Goal: Information Seeking & Learning: Check status

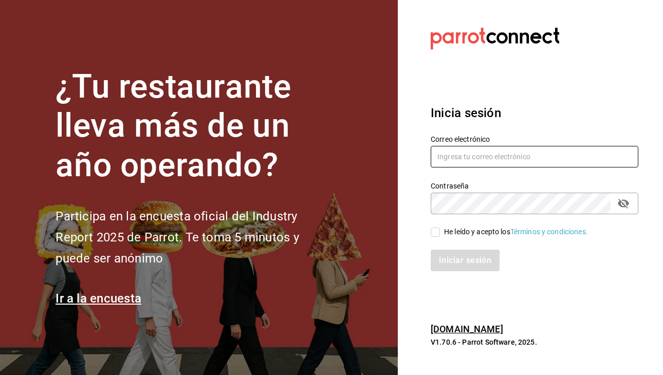
click at [461, 153] on input "text" at bounding box center [534, 157] width 208 height 22
type input "ShirleyShaw.is@gmail.com"
click at [436, 226] on div "He leído y acepto los Términos y condiciones." at bounding box center [528, 226] width 220 height 24
click at [435, 235] on input "He leído y acepto los Términos y condiciones." at bounding box center [434, 232] width 9 height 9
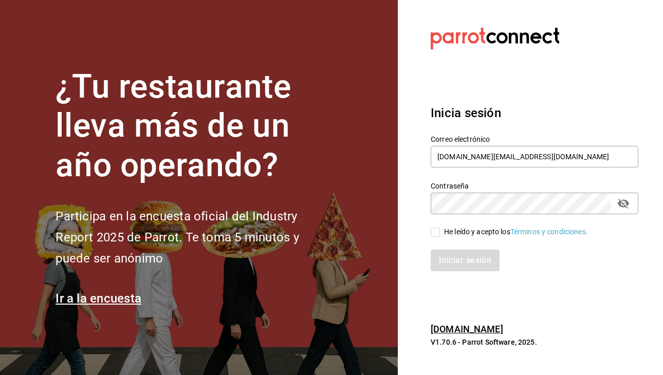
checkbox input "true"
click at [452, 274] on div "Inicia sesión Correo electrónico ShirleyShaw.is@gmail.com Contraseña Contraseña…" at bounding box center [534, 187] width 208 height 193
click at [450, 261] on button "Iniciar sesión" at bounding box center [465, 261] width 70 height 22
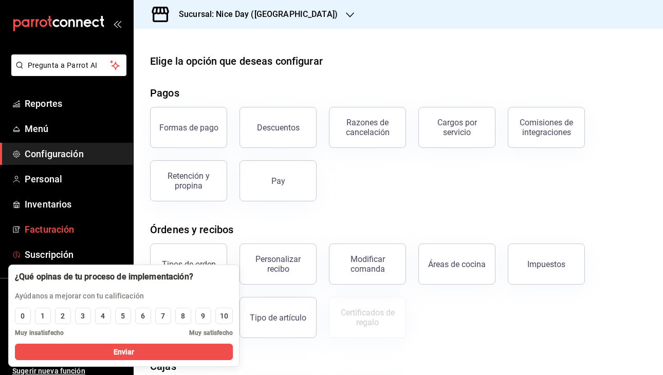
scroll to position [8, 0]
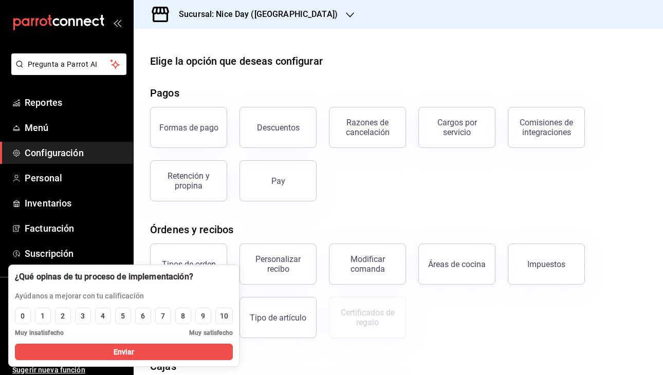
click at [290, 345] on div "Elige la opción que deseas configurar Pagos Formas de pago Descuentos Razones d…" at bounding box center [398, 278] width 529 height 451
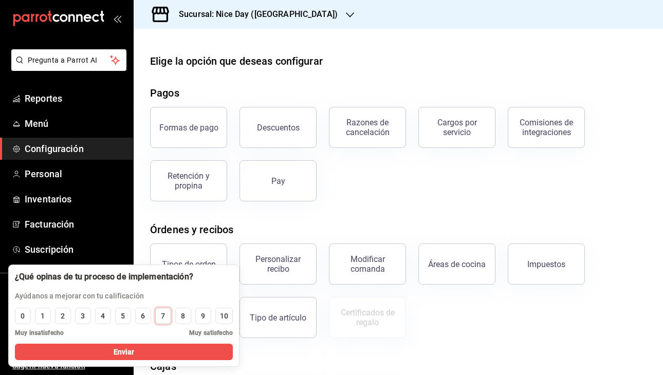
click at [162, 318] on div "7" at bounding box center [163, 316] width 4 height 11
click at [50, 105] on link "Reportes" at bounding box center [66, 98] width 133 height 22
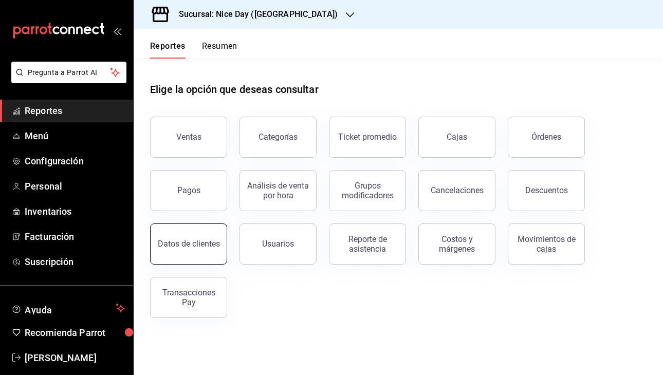
click at [213, 258] on button "Datos de clientes" at bounding box center [188, 243] width 77 height 41
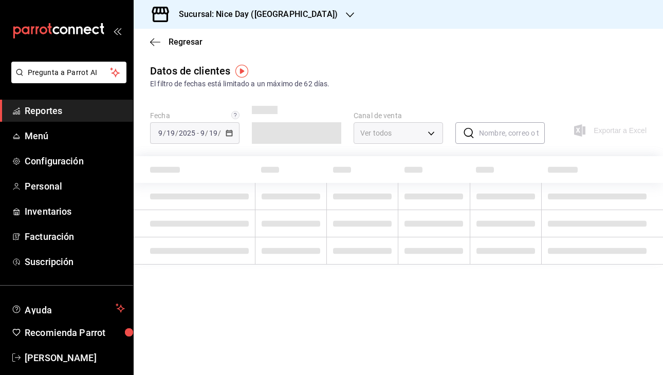
type input "PARROT,DIDI_FOOD,ONLINE"
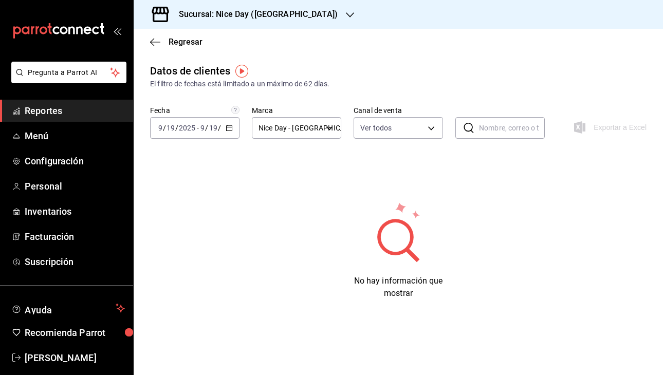
click at [227, 123] on div "[DATE] [DATE] - [DATE] [DATE]" at bounding box center [194, 128] width 89 height 22
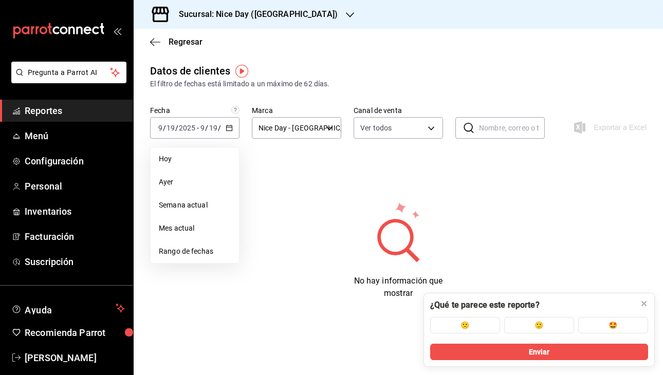
click at [490, 185] on div "Datos de clientes El filtro de fechas está limitado a un máximo de 62 días. Fec…" at bounding box center [398, 181] width 529 height 236
click at [380, 116] on div "Ver todos PARROT,DIDI_FOOD,ONLINE" at bounding box center [397, 126] width 89 height 26
click at [385, 128] on body "Pregunta a Parrot AI Reportes Menú Configuración Personal Inventarios Facturaci…" at bounding box center [331, 187] width 663 height 375
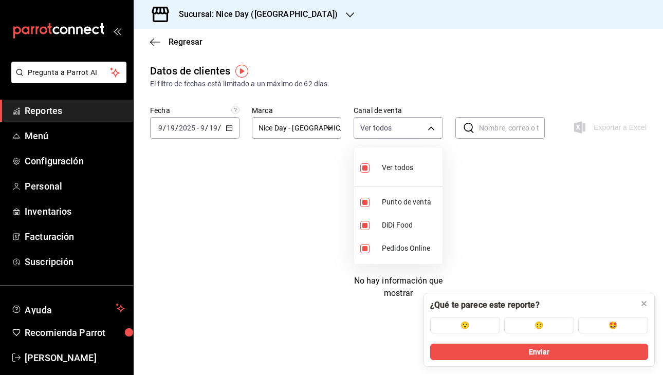
click at [501, 195] on div at bounding box center [331, 187] width 663 height 375
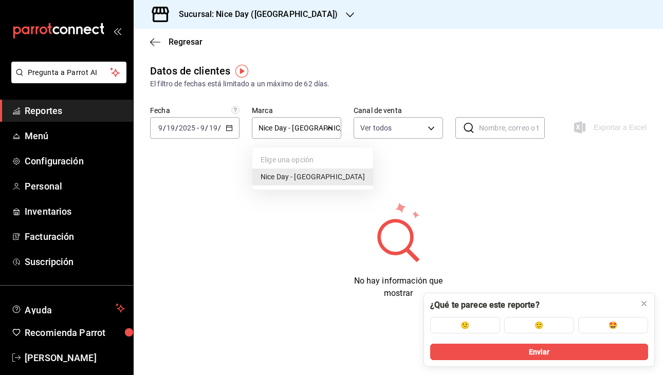
click at [292, 122] on body "Pregunta a Parrot AI Reportes Menú Configuración Personal Inventarios Facturaci…" at bounding box center [331, 187] width 663 height 375
click at [420, 144] on div at bounding box center [331, 187] width 663 height 375
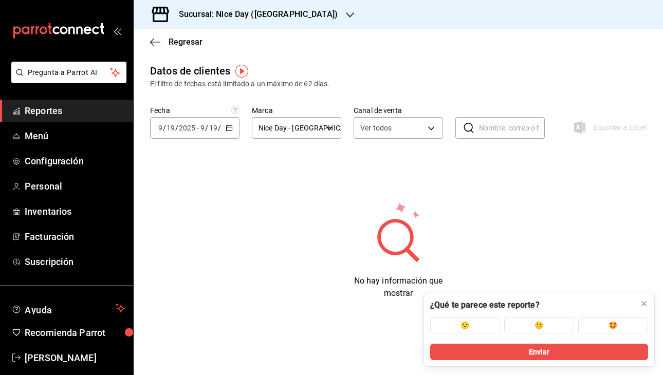
click at [413, 136] on div "Elige una opción Nice Day - [GEOGRAPHIC_DATA]" at bounding box center [331, 187] width 663 height 375
click at [408, 127] on body "Pregunta a Parrot AI Reportes Menú Configuración Personal Inventarios Facturaci…" at bounding box center [331, 187] width 663 height 375
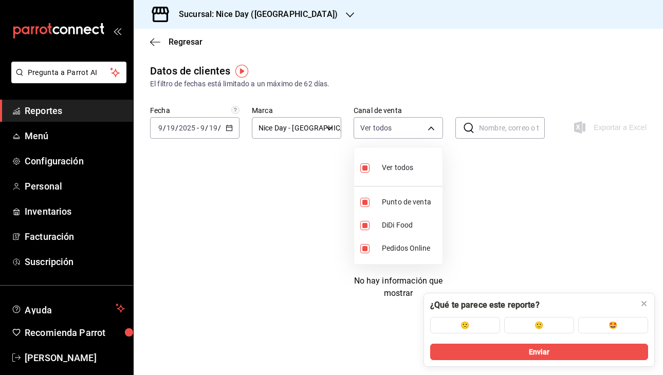
click at [290, 200] on div at bounding box center [331, 187] width 663 height 375
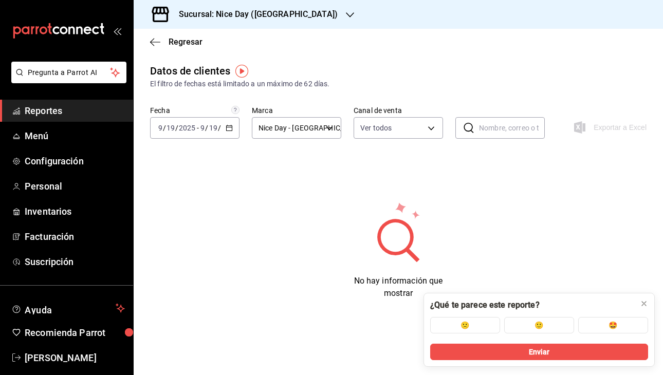
click at [212, 130] on input "19" at bounding box center [213, 128] width 9 height 8
click at [177, 211] on li "Semana actual" at bounding box center [195, 205] width 88 height 23
click at [486, 325] on button "🙁" at bounding box center [465, 325] width 70 height 16
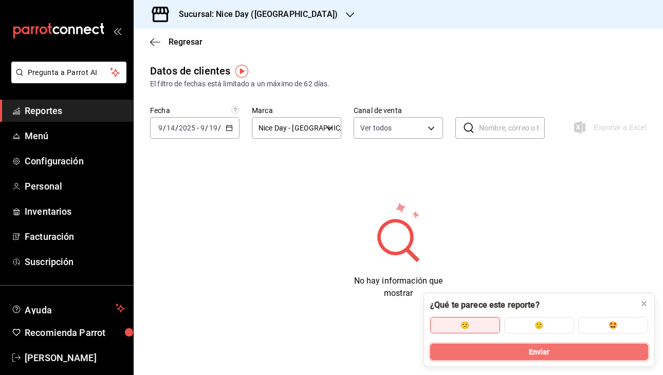
click at [514, 358] on button "Enviar" at bounding box center [539, 352] width 218 height 16
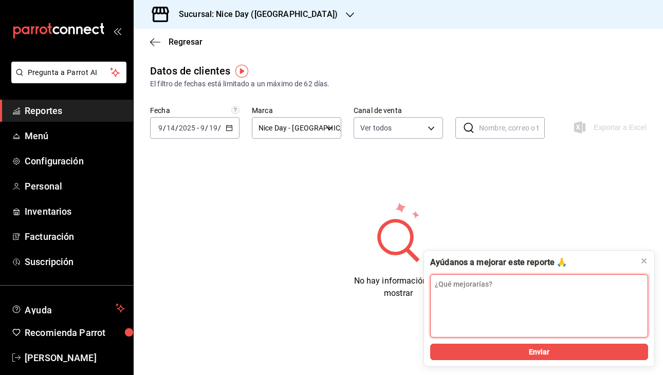
click at [503, 305] on textarea "¿Qué mejorarías?" at bounding box center [539, 305] width 218 height 63
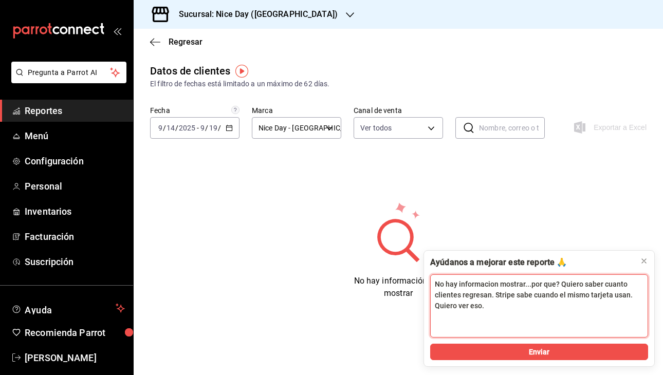
click at [528, 303] on textarea "No hay informacion mostrar...por que? Quiero saber cuanto clientes regresan. St…" at bounding box center [539, 305] width 218 height 63
click at [528, 304] on textarea "No hay informacion mostrar...por que? Quiero saber cuanto clientes regresan. St…" at bounding box center [539, 305] width 218 height 63
click at [526, 307] on textarea "No hay informacion mostrar...por que? Quiero saber cuanto clientes regresan. St…" at bounding box center [539, 305] width 218 height 63
click at [507, 308] on textarea "No hay informacion mostrar...por que? Quiero saber cuanto clientes regresan. St…" at bounding box center [539, 305] width 218 height 63
click at [471, 308] on textarea "No hay informacion mostrar...por que? Quiero saber cuanto clientes regresan. St…" at bounding box center [539, 305] width 218 height 63
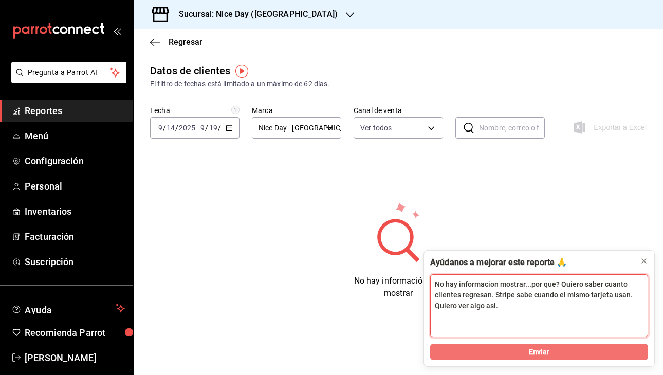
type textarea "No hay informacion mostrar...por que? Quiero saber cuanto clientes regresan. St…"
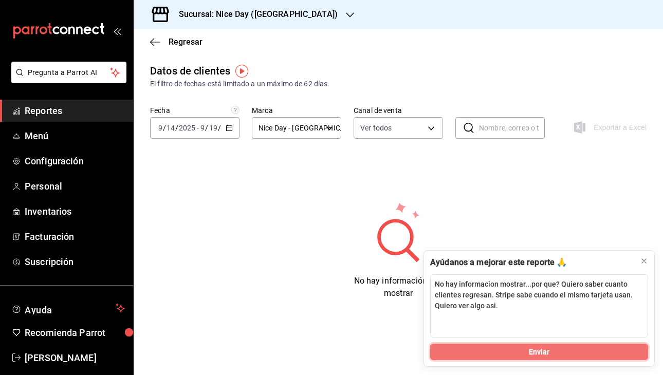
click at [518, 350] on button "Enviar" at bounding box center [539, 352] width 218 height 16
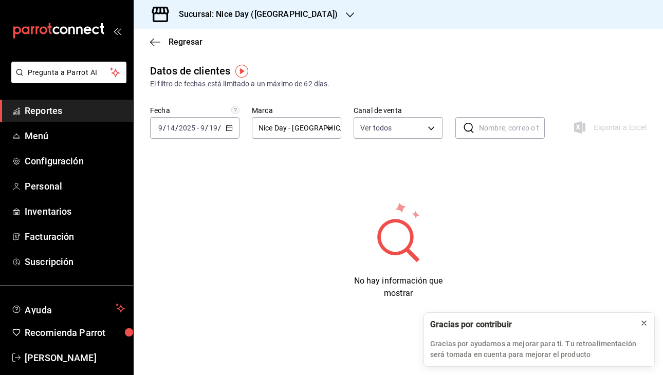
click at [640, 325] on icon at bounding box center [644, 323] width 8 height 8
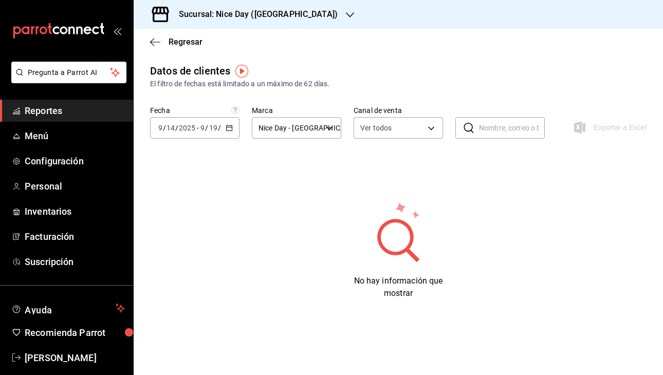
click at [242, 76] on img "button" at bounding box center [241, 71] width 13 height 13
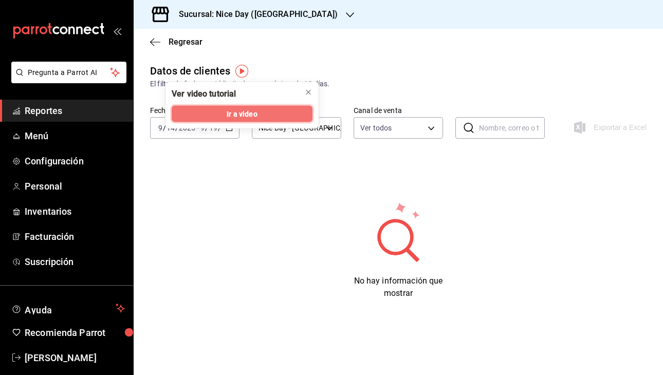
click at [251, 115] on span "Ir a video" at bounding box center [242, 113] width 30 height 11
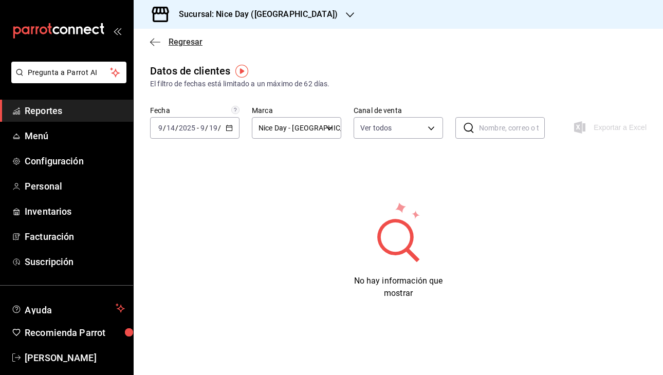
click at [156, 43] on icon "button" at bounding box center [155, 42] width 10 height 9
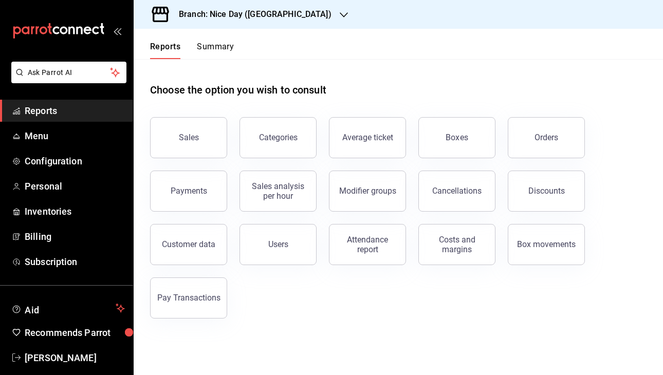
click at [507, 309] on div "Sales Categories Average ticket Boxes Orders Payments Sales analysis per hour M…" at bounding box center [392, 212] width 509 height 214
click at [294, 258] on button "Users" at bounding box center [277, 244] width 77 height 41
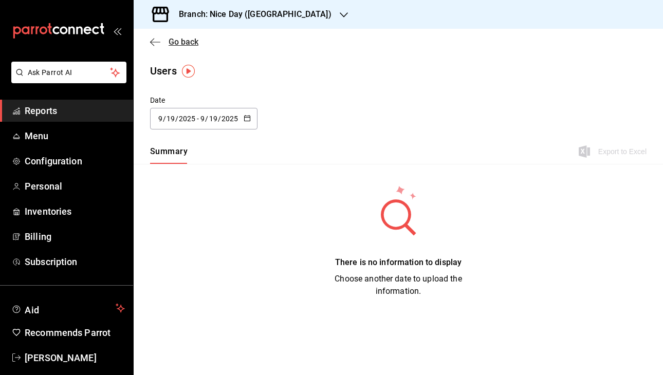
click at [156, 43] on icon "button" at bounding box center [155, 42] width 10 height 9
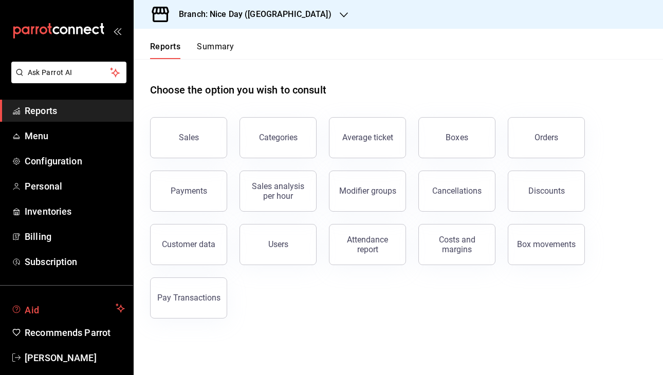
click at [35, 301] on button "Aid" at bounding box center [66, 308] width 133 height 21
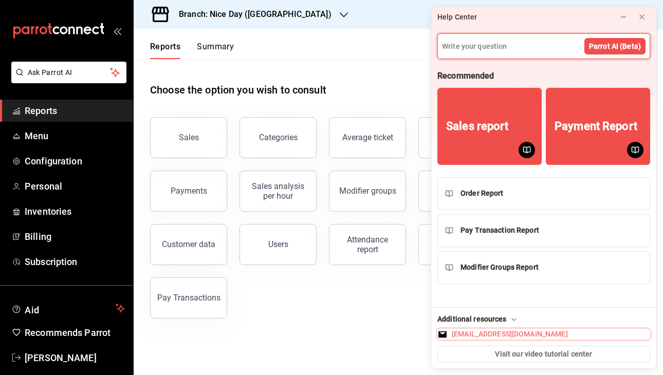
click at [528, 333] on font "[EMAIL_ADDRESS][DOMAIN_NAME]" at bounding box center [510, 334] width 116 height 8
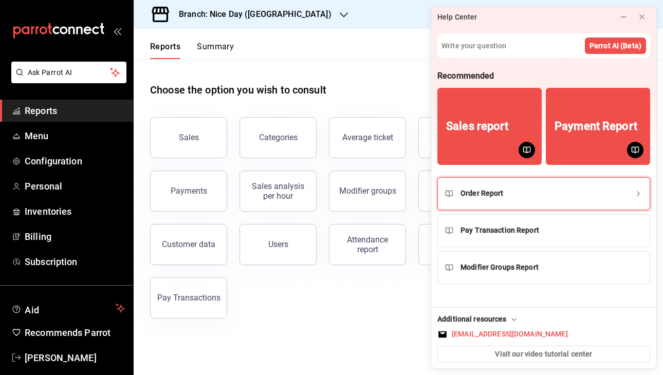
click at [593, 203] on button "Order Report" at bounding box center [543, 193] width 213 height 33
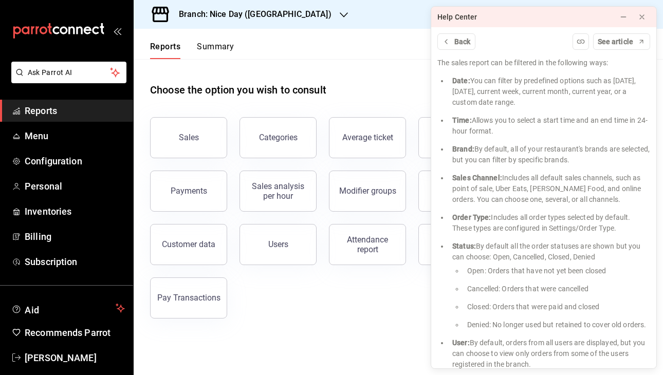
scroll to position [334, 0]
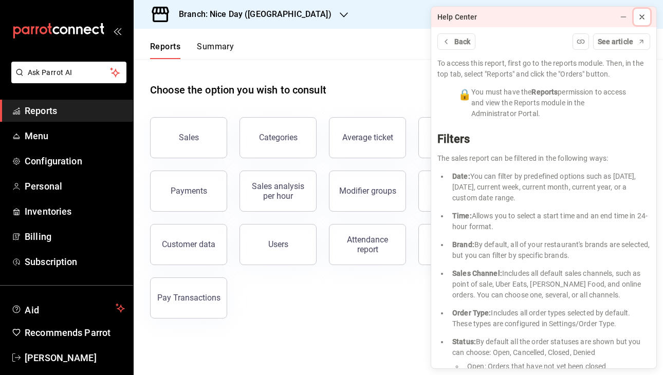
click at [637, 11] on button at bounding box center [641, 17] width 16 height 16
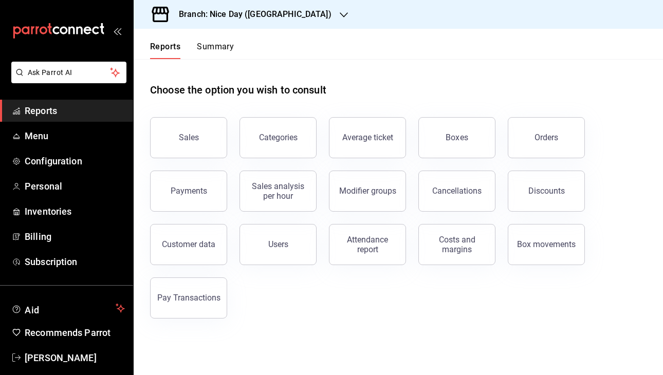
click at [310, 358] on main "Choose the option you wish to consult Sales Categories Average ticket Boxes Ord…" at bounding box center [398, 217] width 529 height 316
click at [29, 310] on font "Aid" at bounding box center [32, 310] width 15 height 11
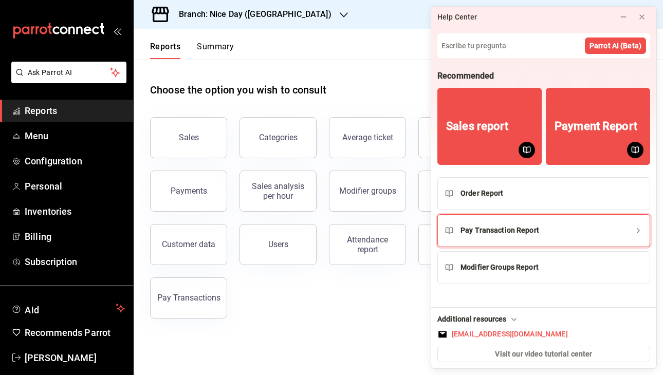
click at [533, 235] on div "Pay Transaction Report" at bounding box center [499, 230] width 79 height 11
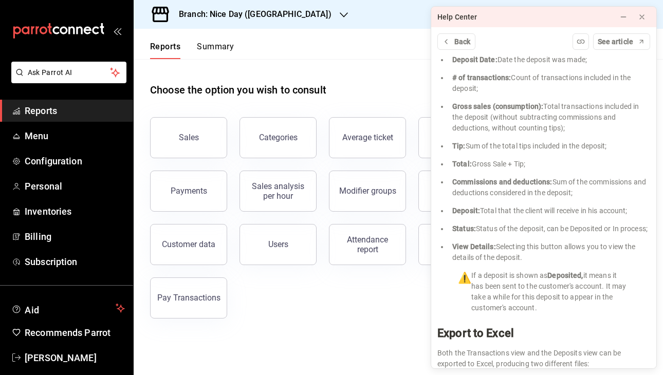
scroll to position [2070, 0]
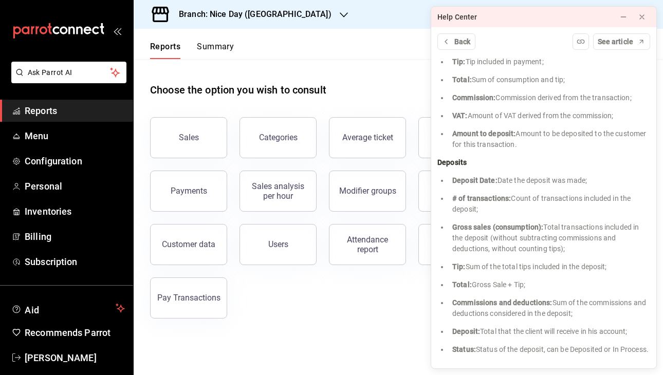
click at [419, 292] on div "Sales Categories Average ticket Boxes Orders Payments Sales analysis per hour M…" at bounding box center [392, 212] width 509 height 214
click at [643, 17] on icon at bounding box center [642, 17] width 8 height 8
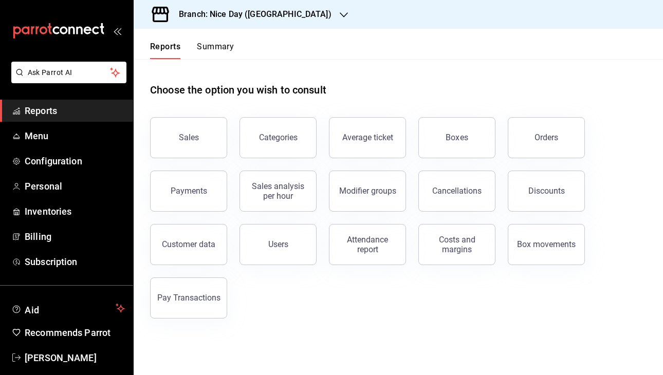
click at [221, 50] on font "Summary" at bounding box center [215, 47] width 37 height 10
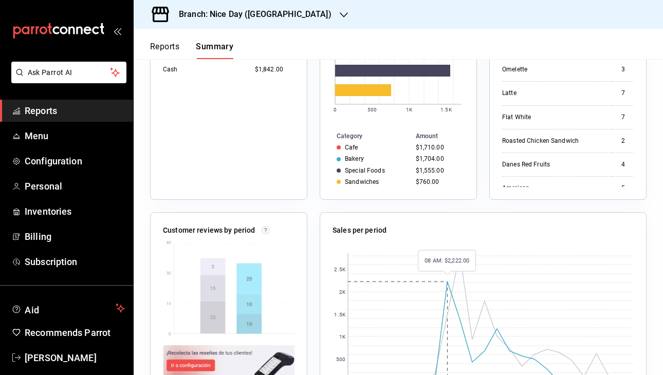
scroll to position [329, 0]
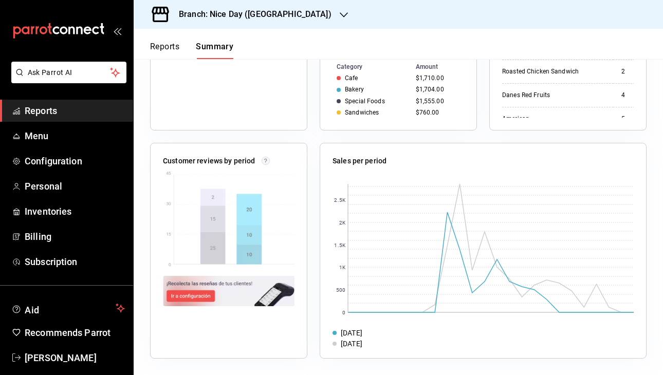
click at [235, 161] on font "Customer reviews by period" at bounding box center [209, 161] width 92 height 8
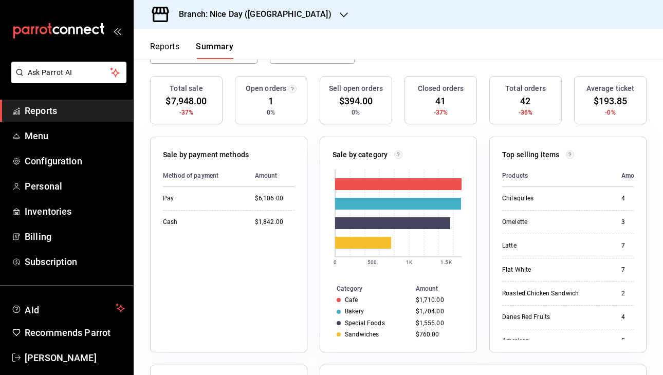
scroll to position [0, 0]
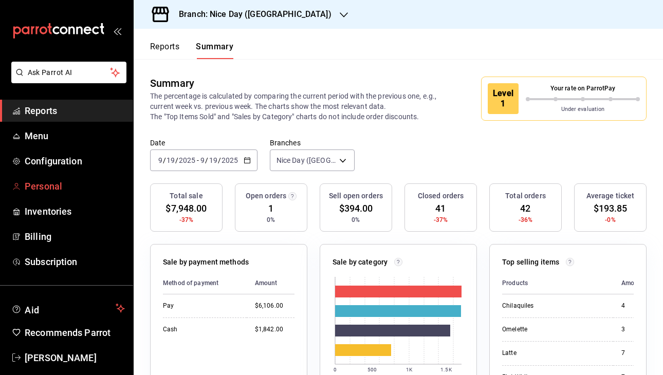
click at [70, 194] on link "Personal" at bounding box center [66, 186] width 133 height 22
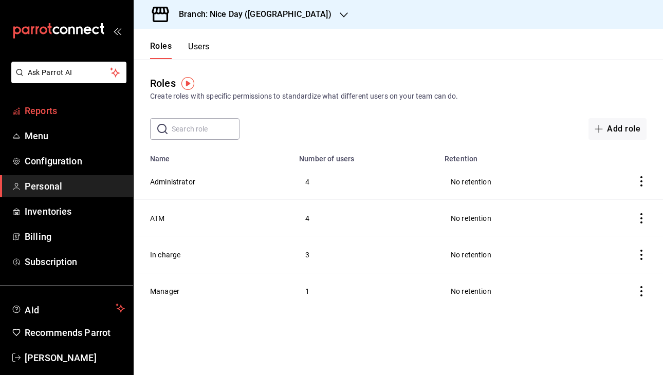
click at [50, 115] on font "Reports" at bounding box center [41, 110] width 32 height 11
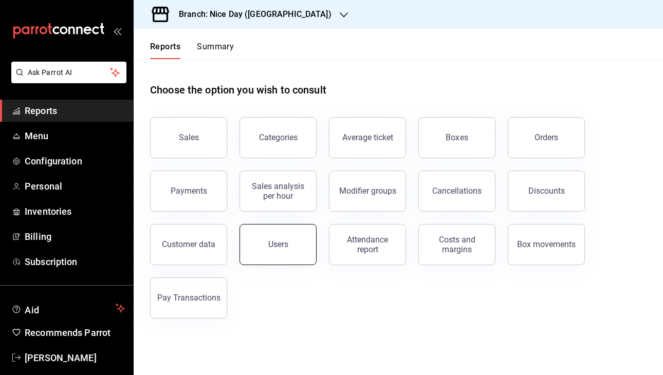
click at [304, 254] on button "Users" at bounding box center [277, 244] width 77 height 41
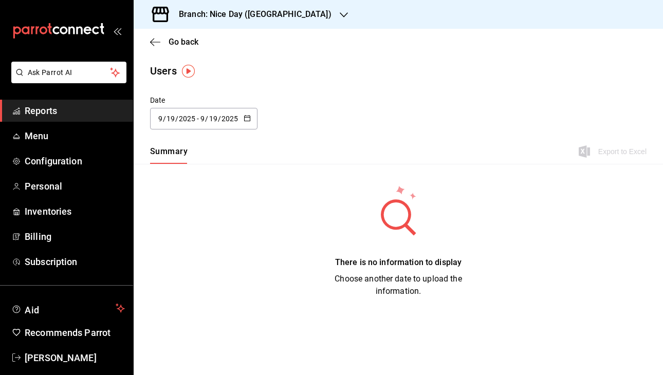
click at [246, 130] on div "Date [DATE] [DATE] - [DATE] [DATE]" at bounding box center [398, 118] width 529 height 47
click at [333, 192] on div "There is no information to display Choose another date to upload the informatio…" at bounding box center [398, 240] width 175 height 113
click at [419, 227] on icon at bounding box center [398, 209] width 90 height 51
click at [393, 230] on icon at bounding box center [398, 209] width 90 height 51
click at [191, 112] on div "[DATE] [DATE] - [DATE] [DATE]" at bounding box center [203, 119] width 107 height 22
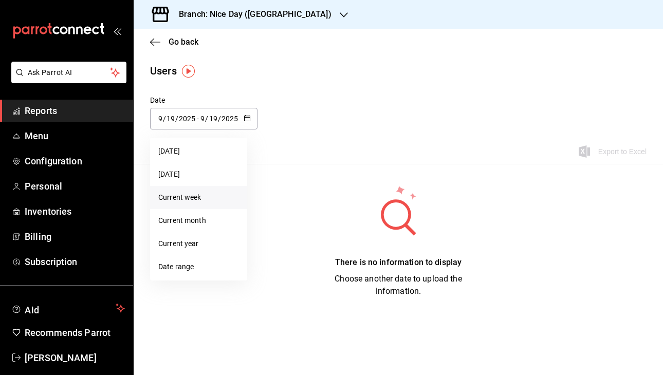
click at [193, 195] on font "Current week" at bounding box center [179, 197] width 43 height 8
type input "[DATE]"
type input "14"
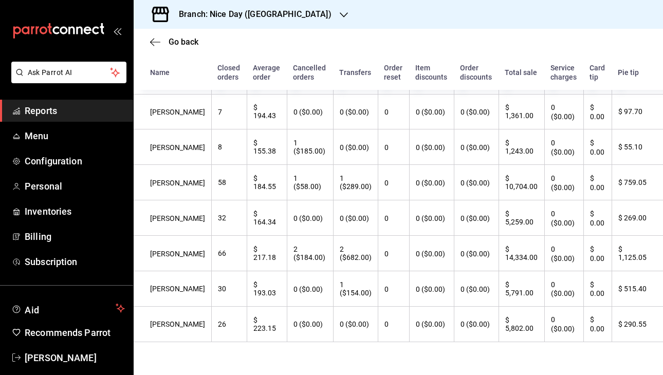
scroll to position [147, 0]
drag, startPoint x: 538, startPoint y: 182, endPoint x: 516, endPoint y: 172, distance: 24.4
click at [516, 172] on th "$ 10,704.00" at bounding box center [520, 182] width 45 height 35
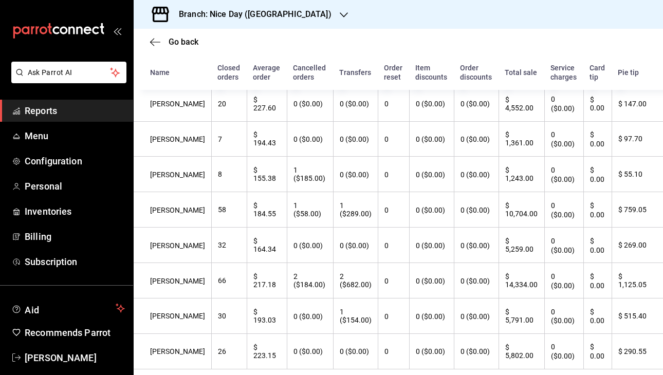
scroll to position [109, 0]
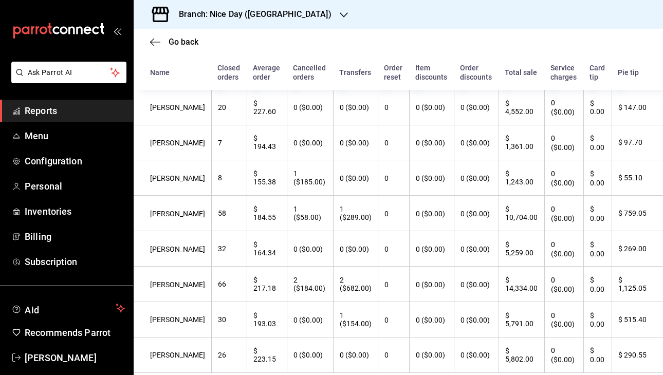
drag, startPoint x: 173, startPoint y: 147, endPoint x: 151, endPoint y: 135, distance: 26.0
click at [151, 135] on th "[PERSON_NAME]" at bounding box center [173, 142] width 78 height 35
click at [151, 139] on font "[PERSON_NAME]" at bounding box center [177, 143] width 55 height 8
drag, startPoint x: 151, startPoint y: 135, endPoint x: 174, endPoint y: 149, distance: 27.7
click at [174, 149] on th "[PERSON_NAME]" at bounding box center [173, 142] width 78 height 35
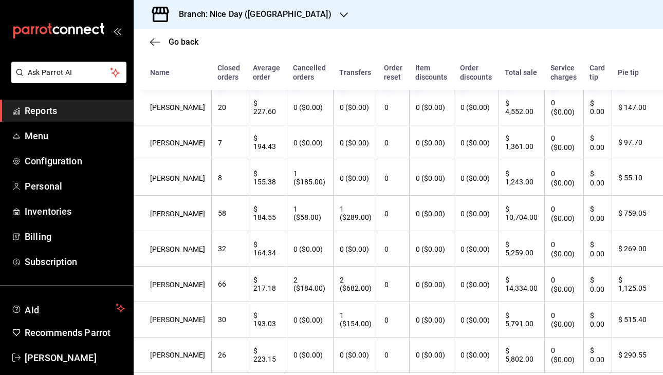
click at [174, 149] on th "[PERSON_NAME]" at bounding box center [173, 142] width 78 height 35
drag, startPoint x: 174, startPoint y: 149, endPoint x: 152, endPoint y: 139, distance: 24.6
click at [152, 139] on th "[PERSON_NAME]" at bounding box center [173, 142] width 78 height 35
click at [152, 139] on font "[PERSON_NAME]" at bounding box center [177, 143] width 55 height 8
drag, startPoint x: 175, startPoint y: 257, endPoint x: 152, endPoint y: 245, distance: 26.0
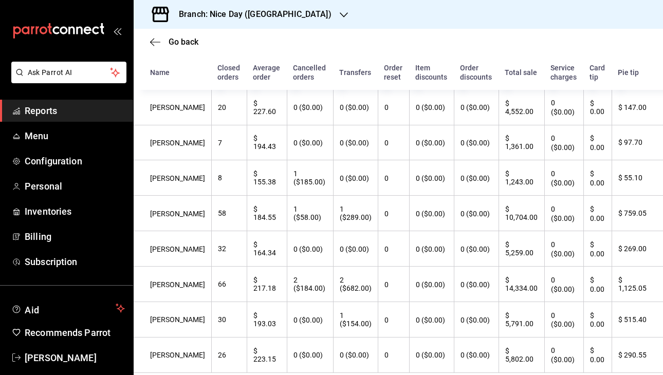
click at [152, 245] on th "[PERSON_NAME]" at bounding box center [173, 248] width 78 height 35
click at [152, 245] on font "[PERSON_NAME]" at bounding box center [177, 249] width 55 height 8
drag, startPoint x: 146, startPoint y: 245, endPoint x: 183, endPoint y: 256, distance: 38.0
click at [183, 256] on th "[PERSON_NAME]" at bounding box center [173, 248] width 78 height 35
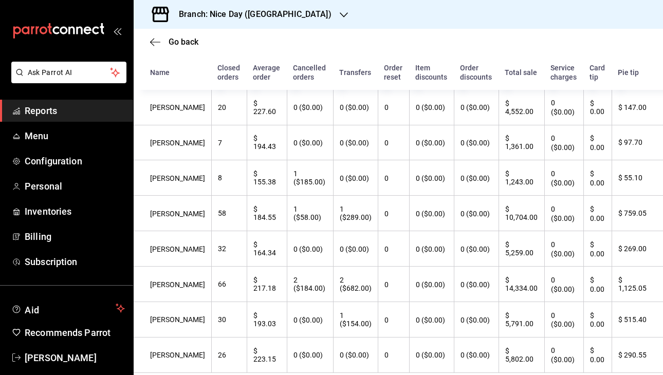
click at [182, 257] on th "[PERSON_NAME]" at bounding box center [173, 248] width 78 height 35
drag, startPoint x: 273, startPoint y: 259, endPoint x: 241, endPoint y: 249, distance: 33.5
click at [247, 249] on th "$ 164.34" at bounding box center [267, 248] width 40 height 35
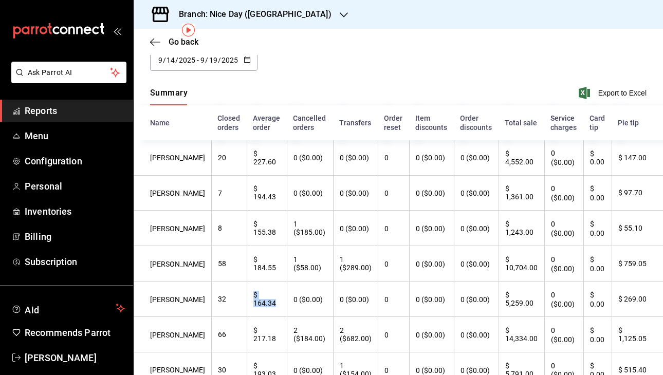
scroll to position [0, 0]
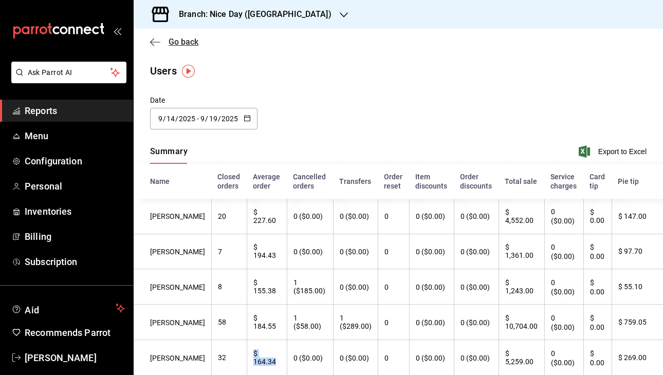
click at [155, 45] on icon "button" at bounding box center [155, 42] width 10 height 9
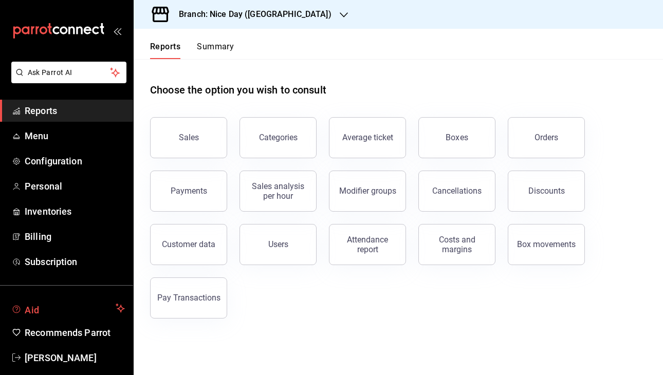
click at [65, 310] on span "Aid" at bounding box center [68, 308] width 87 height 12
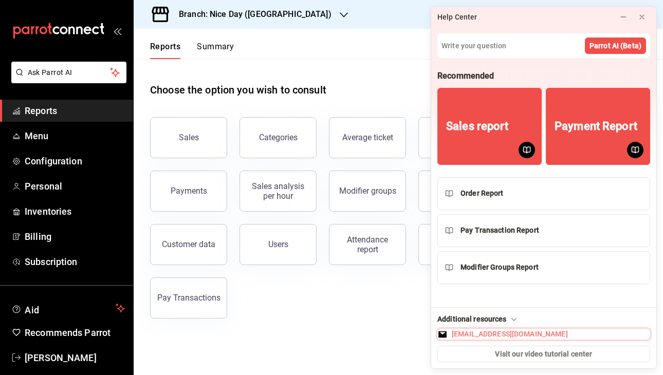
drag, startPoint x: 565, startPoint y: 339, endPoint x: 459, endPoint y: 335, distance: 105.4
click at [459, 335] on button "[EMAIL_ADDRESS][DOMAIN_NAME]" at bounding box center [543, 334] width 213 height 11
